Goal: Transaction & Acquisition: Subscribe to service/newsletter

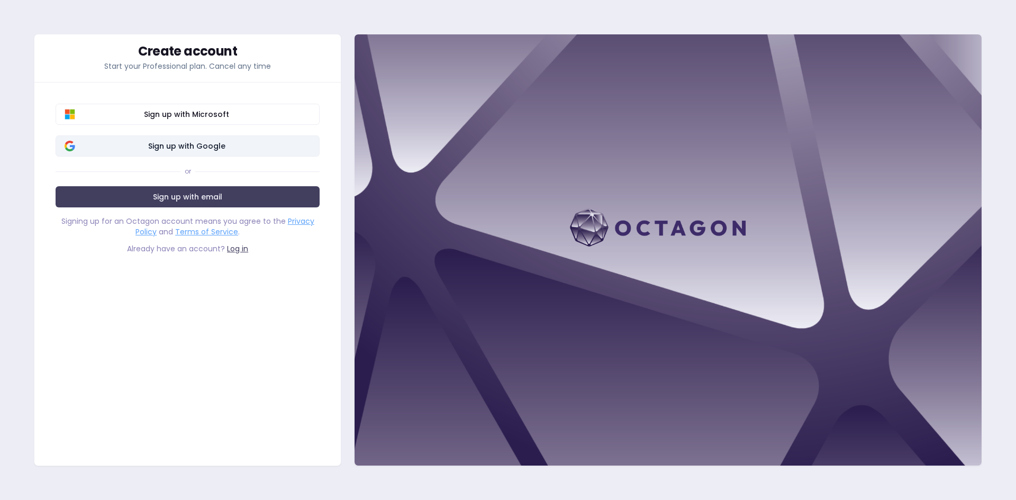
click at [226, 142] on span "Sign up with Google" at bounding box center [186, 146] width 248 height 11
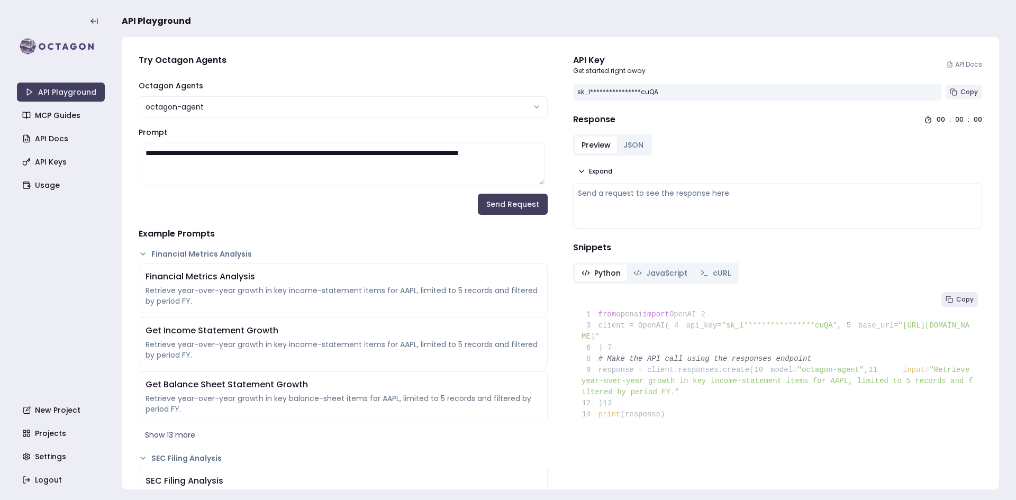
click at [950, 90] on icon at bounding box center [953, 91] width 7 height 7
